Goal: Find specific page/section: Find specific page/section

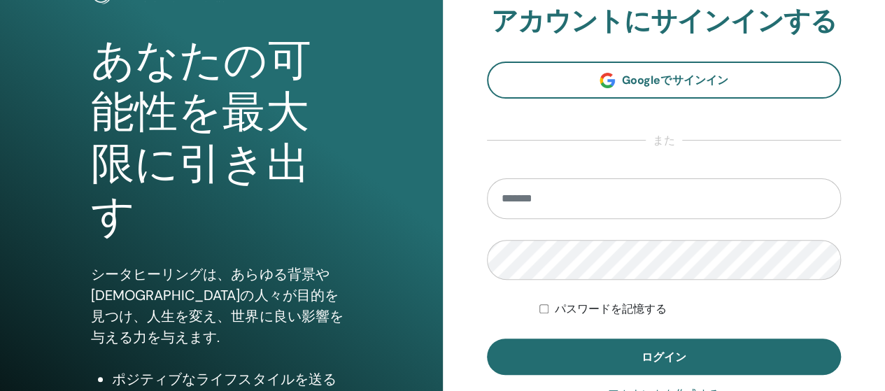
scroll to position [140, 0]
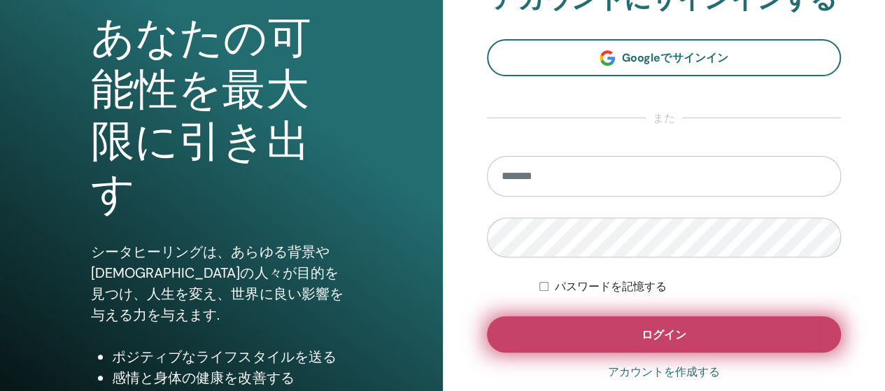
type input "**********"
click at [686, 329] on button "ログイン" at bounding box center [664, 334] width 355 height 36
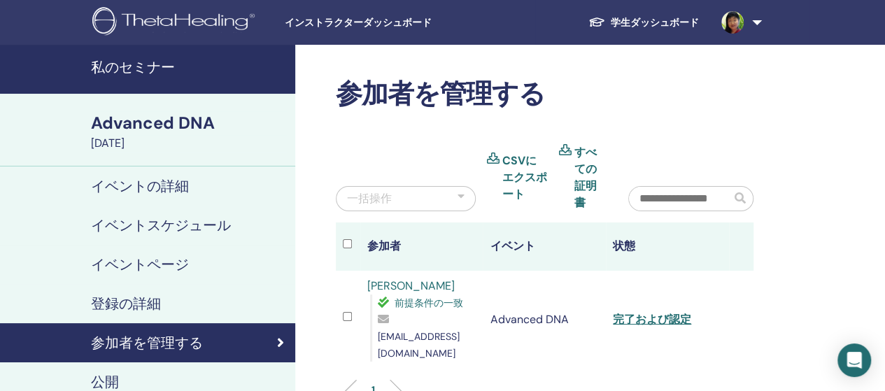
click at [157, 75] on h4 "私のセミナー" at bounding box center [189, 67] width 196 height 17
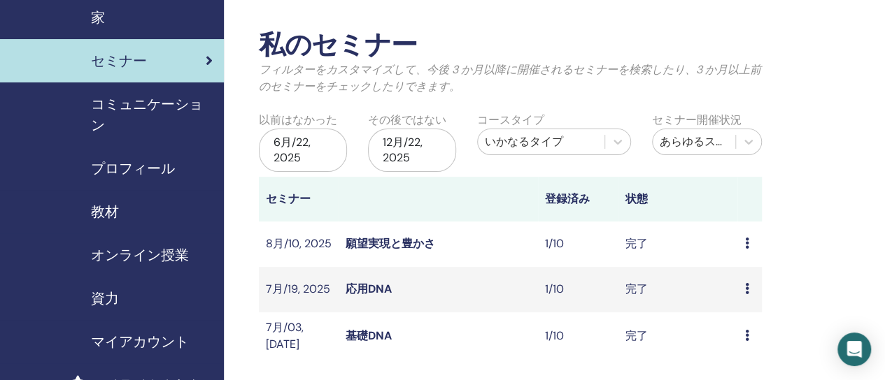
scroll to position [70, 0]
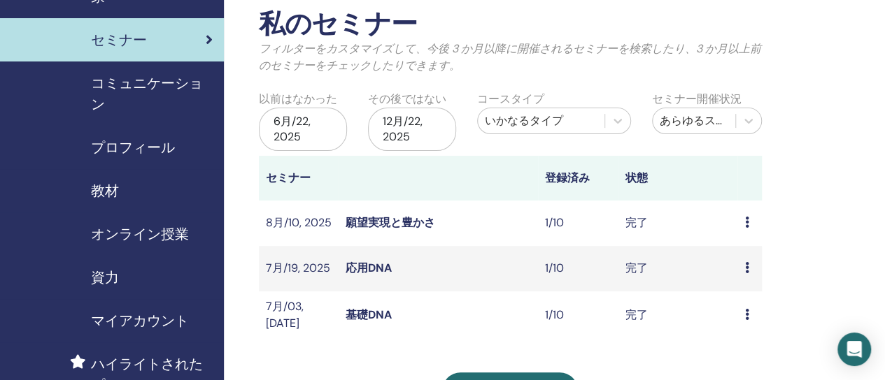
click at [744, 264] on icon at bounding box center [746, 267] width 4 height 11
click at [753, 293] on link "出席者" at bounding box center [744, 297] width 34 height 15
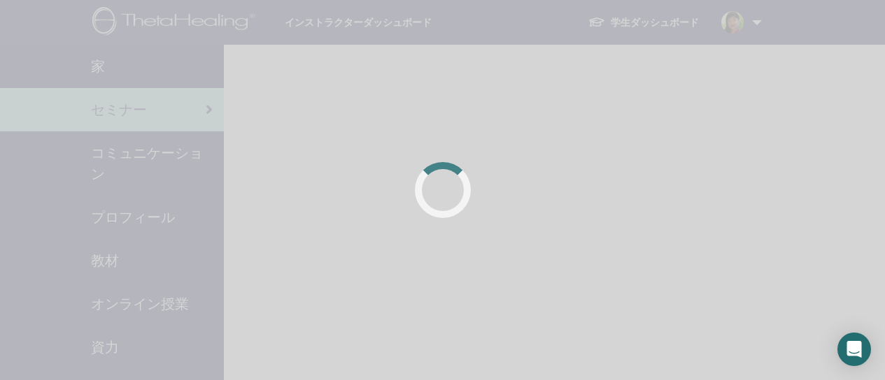
scroll to position [69, 0]
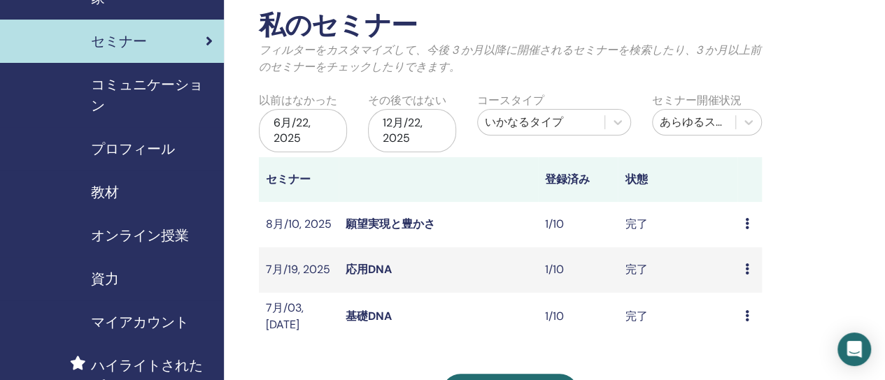
click at [744, 315] on icon at bounding box center [746, 316] width 4 height 11
click at [746, 347] on link "出席者" at bounding box center [744, 348] width 34 height 15
